Goal: Find specific page/section: Find specific page/section

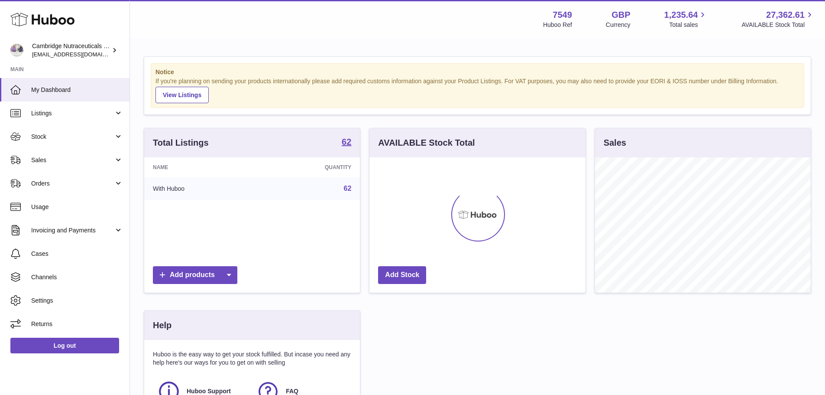
scroll to position [135, 216]
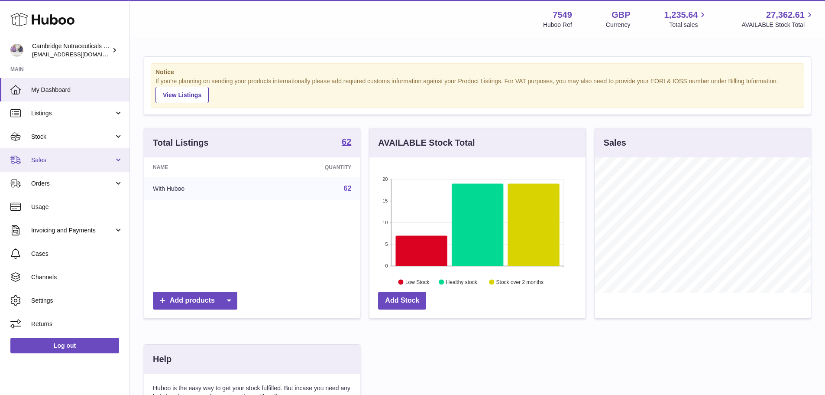
click at [46, 165] on link "Sales" at bounding box center [65, 159] width 130 height 23
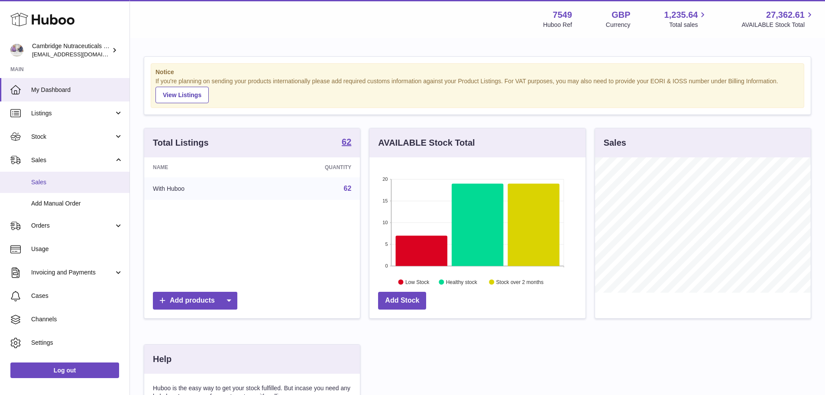
click at [52, 181] on span "Sales" at bounding box center [77, 182] width 92 height 8
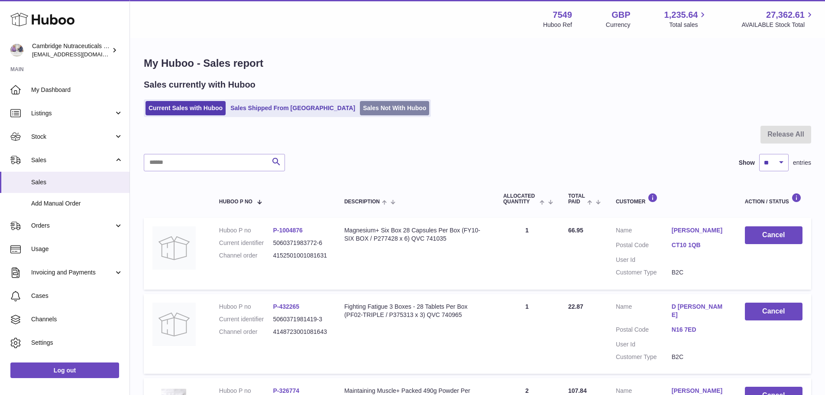
click at [360, 103] on link "Sales Not With Huboo" at bounding box center [394, 108] width 69 height 14
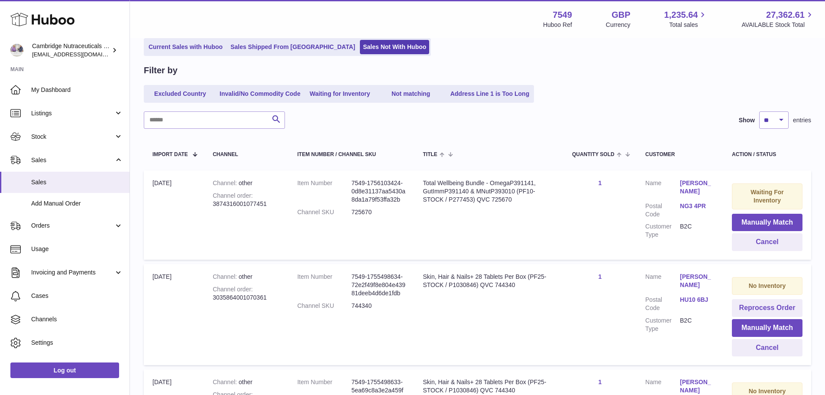
scroll to position [6, 0]
